Goal: Task Accomplishment & Management: Manage account settings

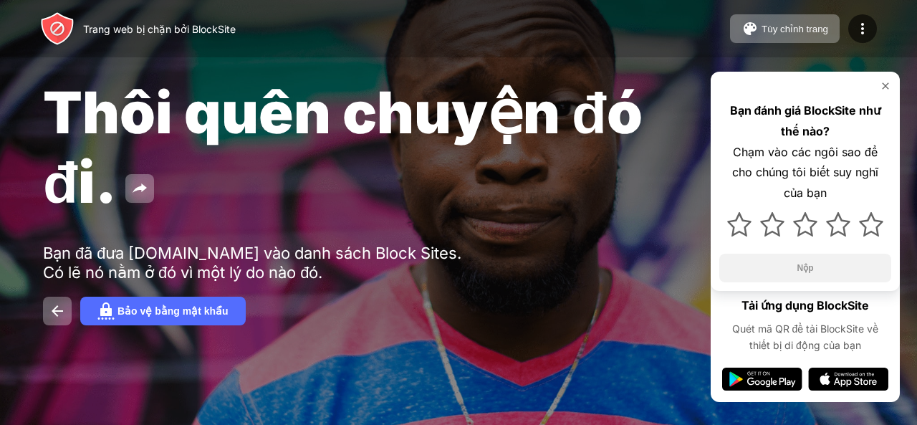
click at [883, 82] on img at bounding box center [884, 85] width 11 height 11
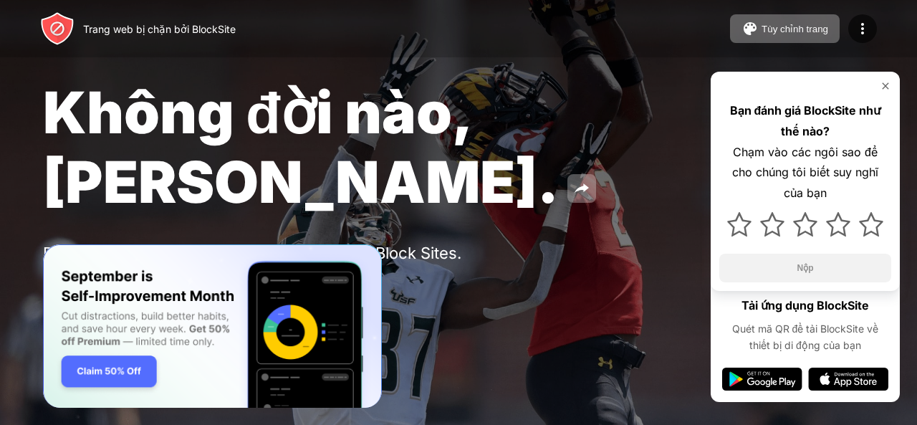
click at [887, 84] on img at bounding box center [884, 85] width 11 height 11
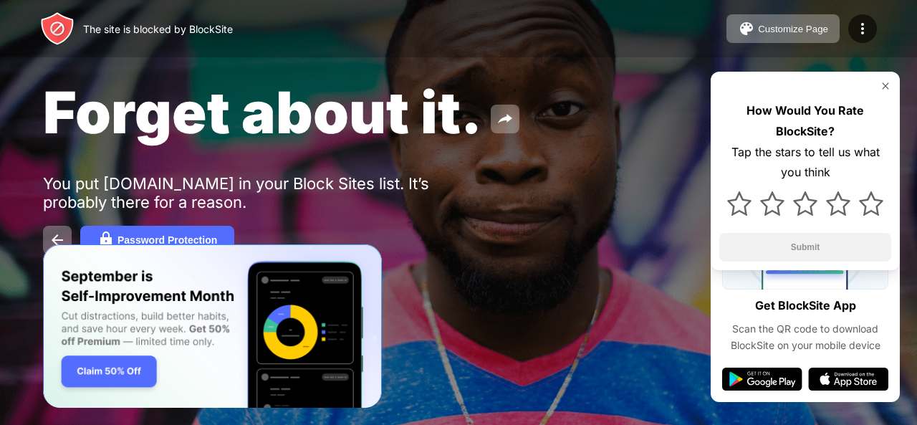
click at [774, 376] on img at bounding box center [762, 378] width 80 height 23
click at [842, 377] on img at bounding box center [848, 378] width 80 height 23
click at [884, 81] on img at bounding box center [884, 85] width 11 height 11
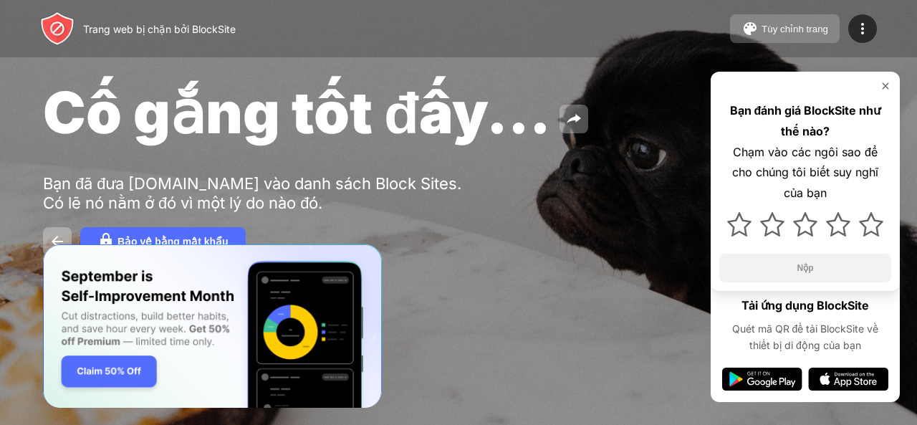
click at [793, 34] on font "Tùy chỉnh trang" at bounding box center [794, 29] width 67 height 11
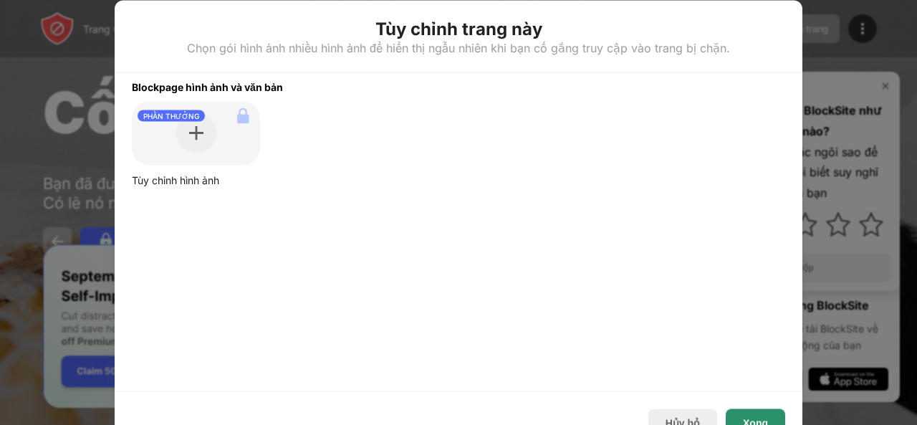
click at [753, 417] on font "Xong" at bounding box center [755, 422] width 25 height 11
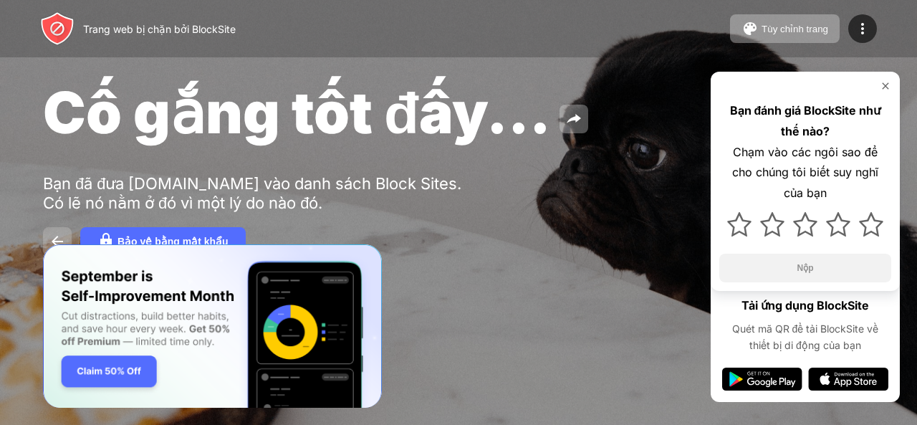
click at [54, 238] on img at bounding box center [57, 241] width 17 height 17
click at [163, 234] on button "Bảo vệ bằng mật khẩu" at bounding box center [162, 241] width 165 height 29
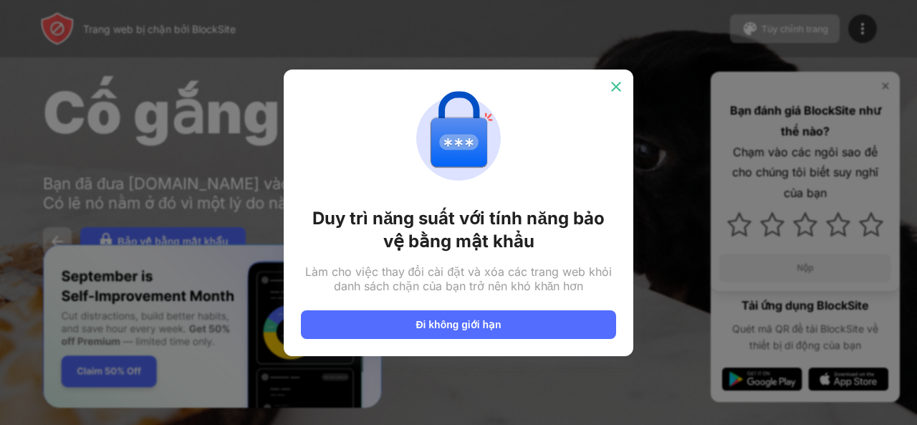
click at [617, 86] on img at bounding box center [616, 86] width 14 height 14
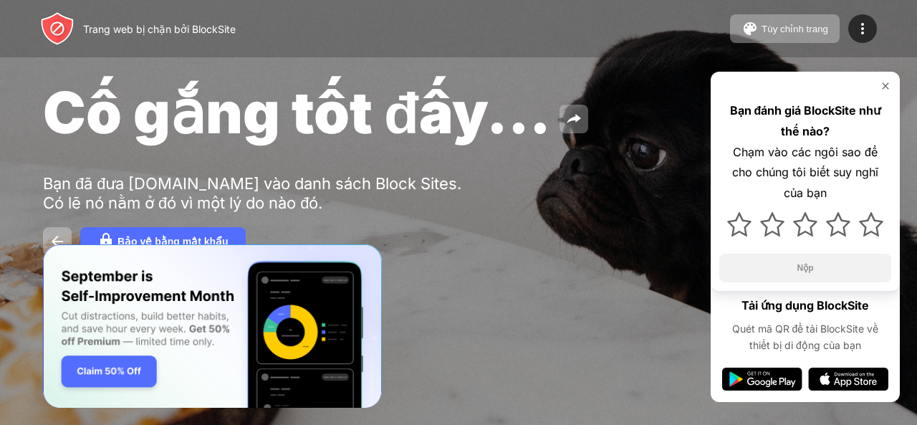
click at [201, 26] on font "Trang web bị chặn bởi BlockSite" at bounding box center [159, 29] width 153 height 12
click at [59, 26] on img at bounding box center [57, 28] width 34 height 34
click at [798, 37] on button "Tùy chỉnh trang" at bounding box center [785, 28] width 110 height 29
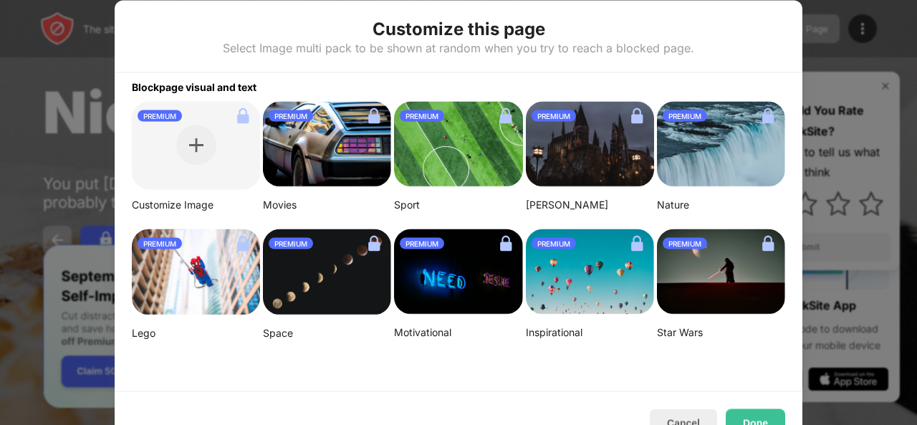
click at [839, 49] on div at bounding box center [458, 212] width 917 height 425
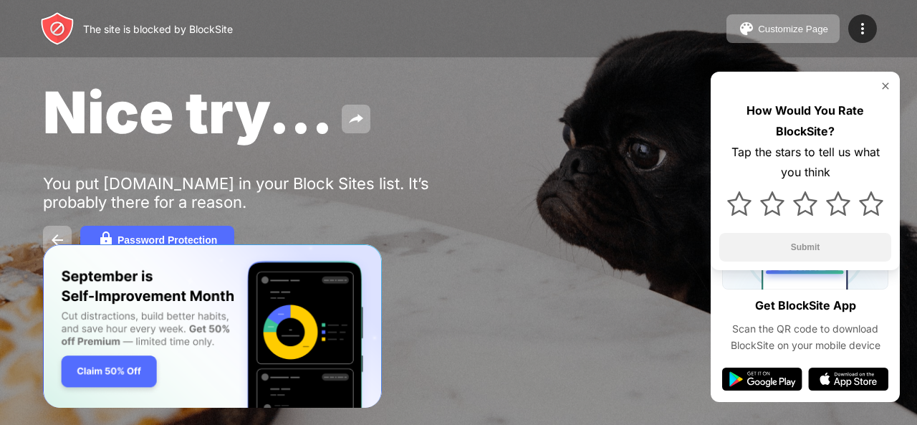
click at [888, 85] on img at bounding box center [884, 85] width 11 height 11
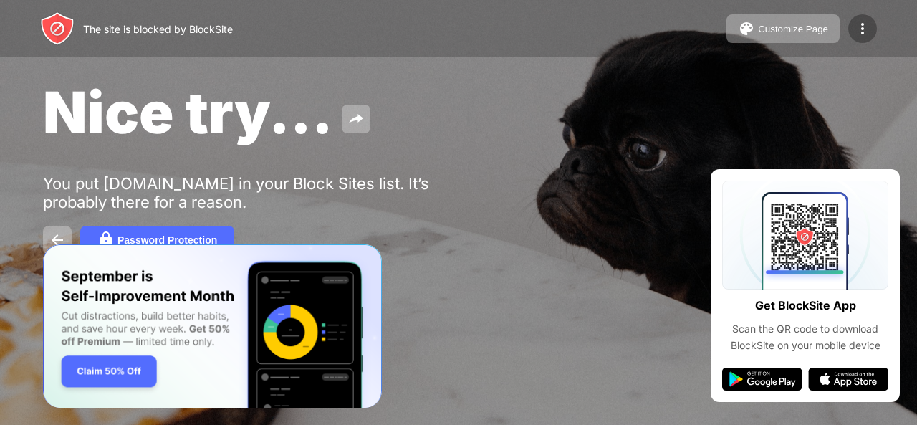
click at [864, 22] on img at bounding box center [862, 28] width 17 height 17
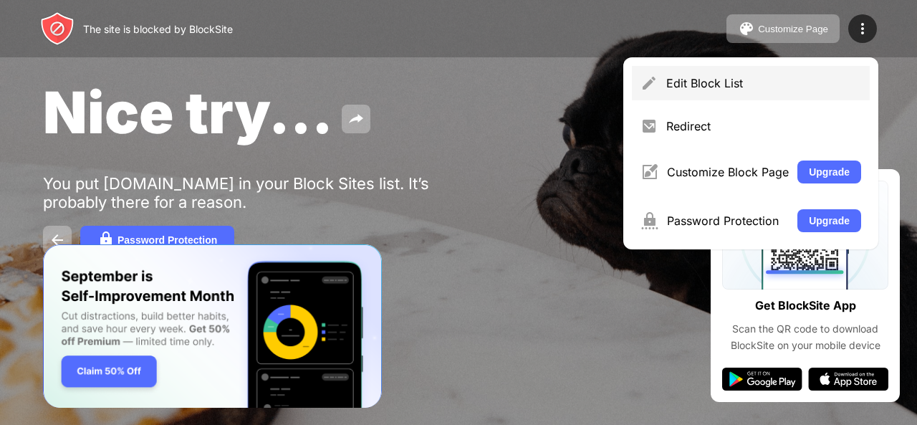
click at [747, 82] on div "Edit Block List" at bounding box center [763, 83] width 195 height 14
